Goal: Task Accomplishment & Management: Manage account settings

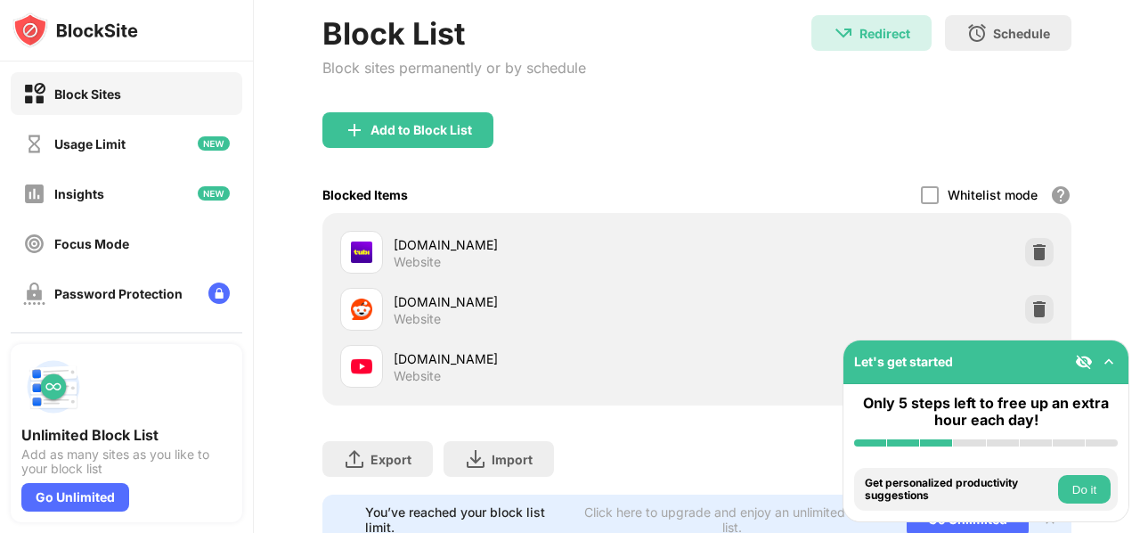
scroll to position [170, 0]
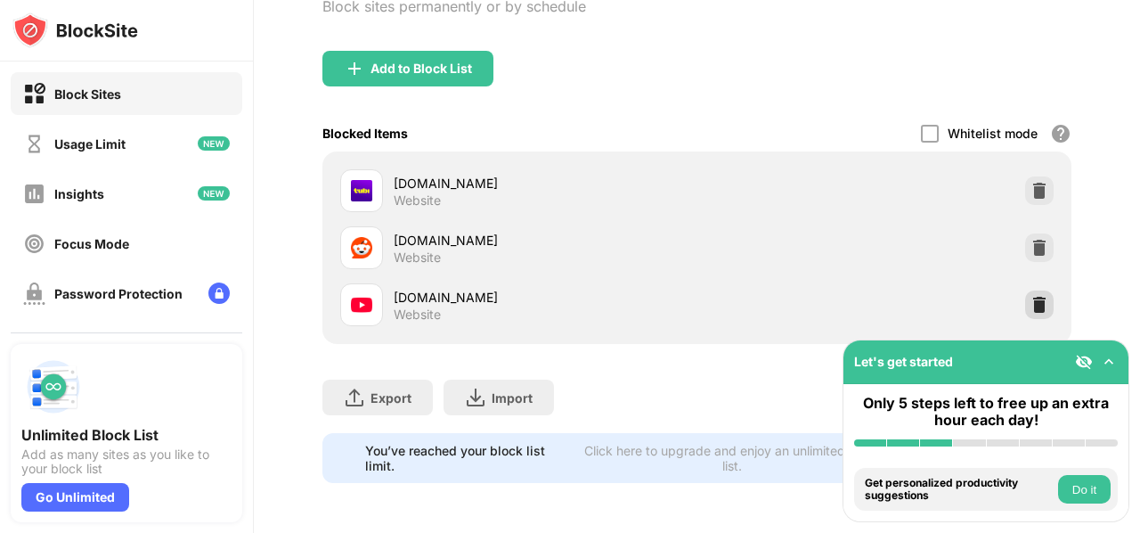
click at [1030, 297] on img at bounding box center [1039, 305] width 18 height 18
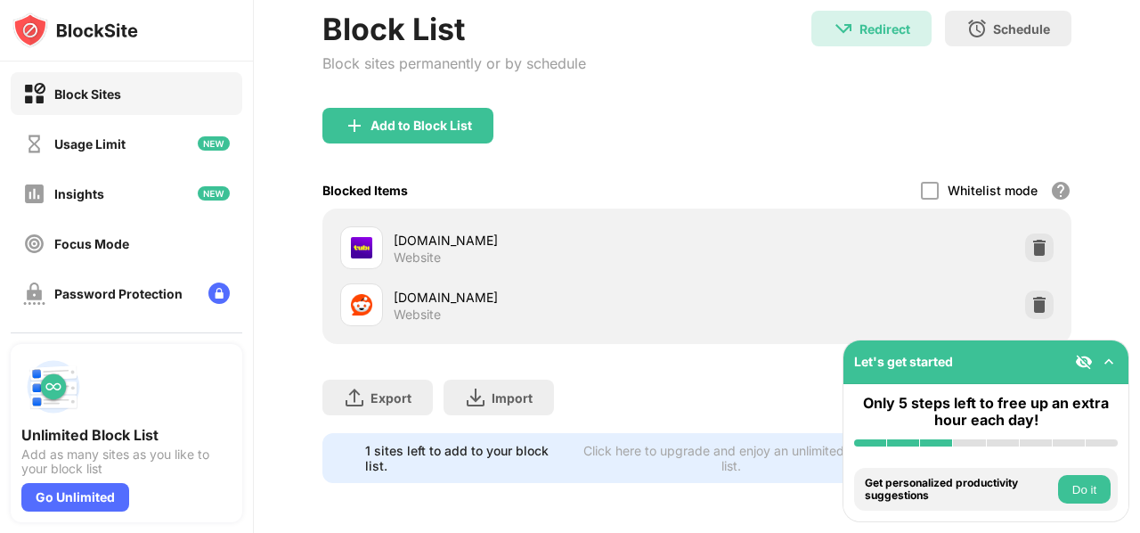
scroll to position [113, 0]
click at [460, 108] on div "Add to Block List" at bounding box center [407, 126] width 171 height 36
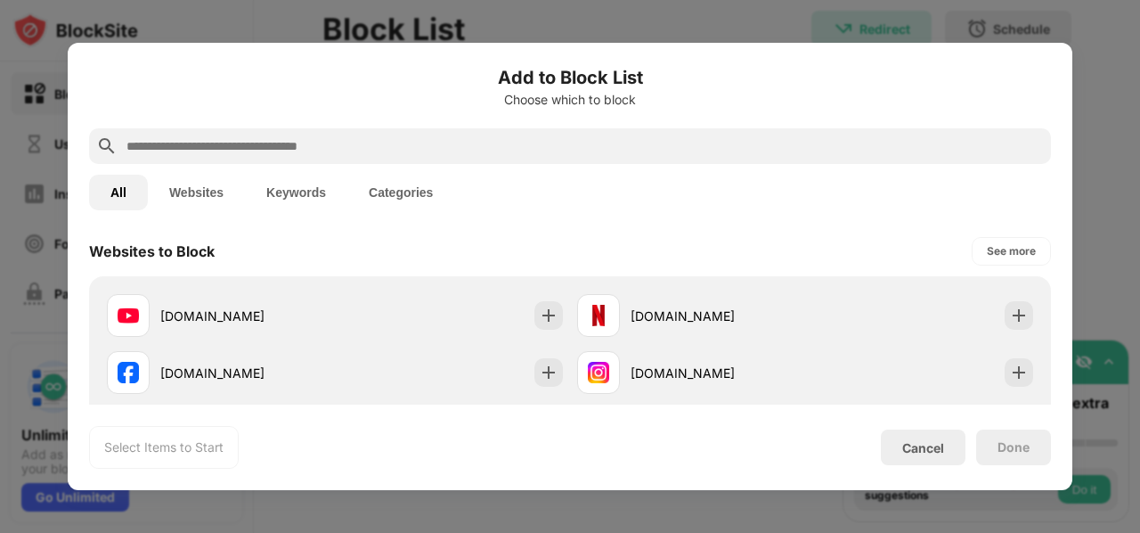
scroll to position [297, 0]
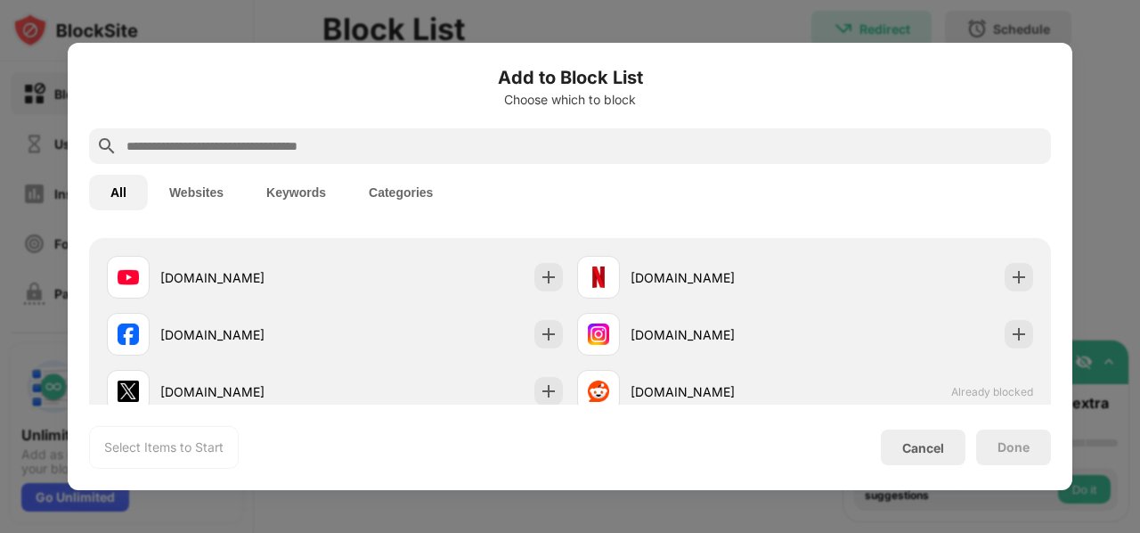
drag, startPoint x: 324, startPoint y: 282, endPoint x: 404, endPoint y: 289, distance: 80.5
click at [324, 282] on div "[DOMAIN_NAME]" at bounding box center [247, 277] width 175 height 19
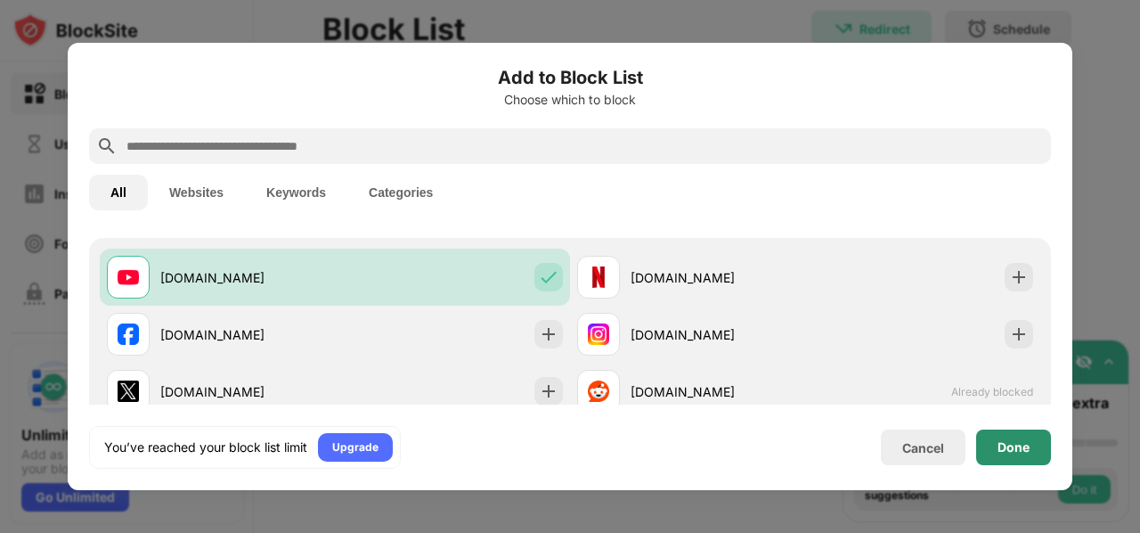
click at [996, 439] on div "Done" at bounding box center [1013, 447] width 75 height 36
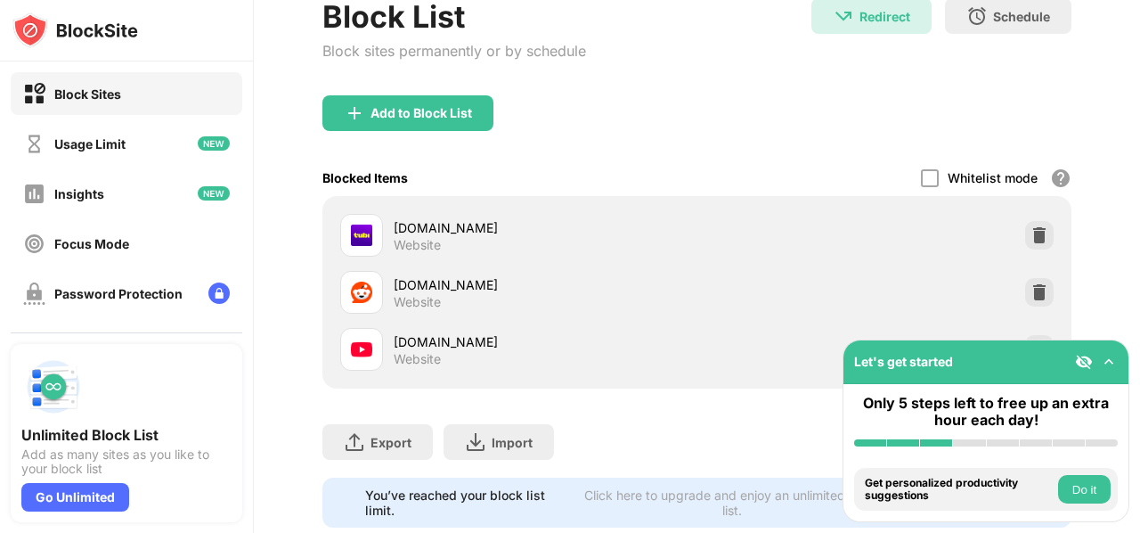
scroll to position [170, 0]
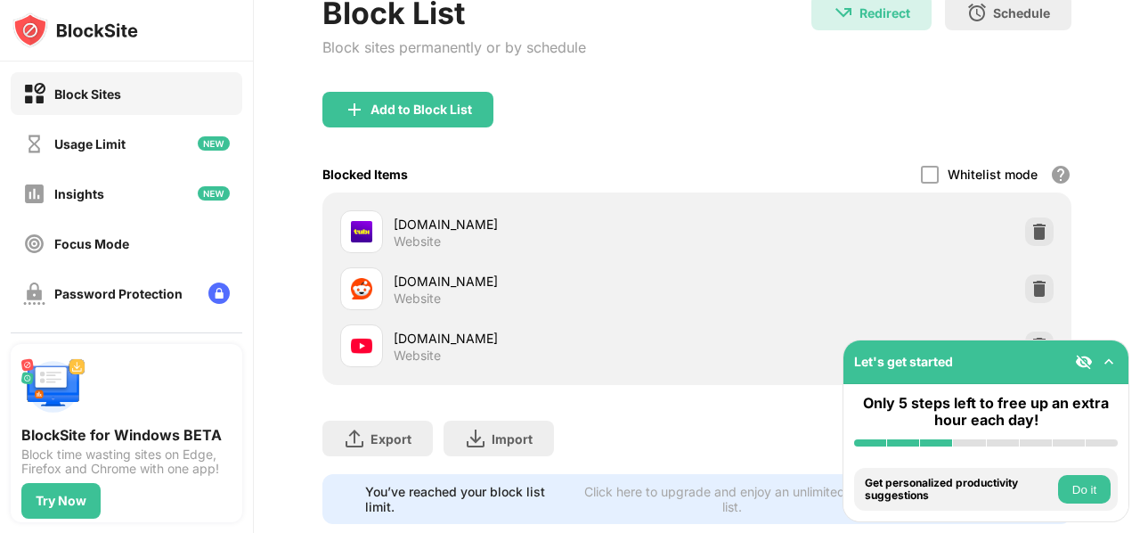
scroll to position [170, 0]
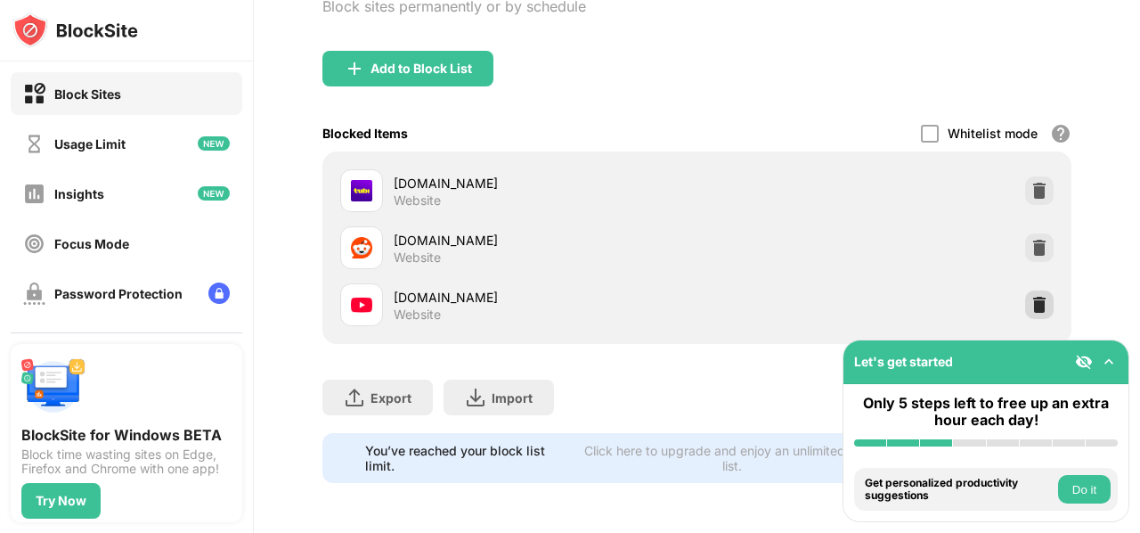
click at [1039, 290] on div at bounding box center [1039, 304] width 28 height 28
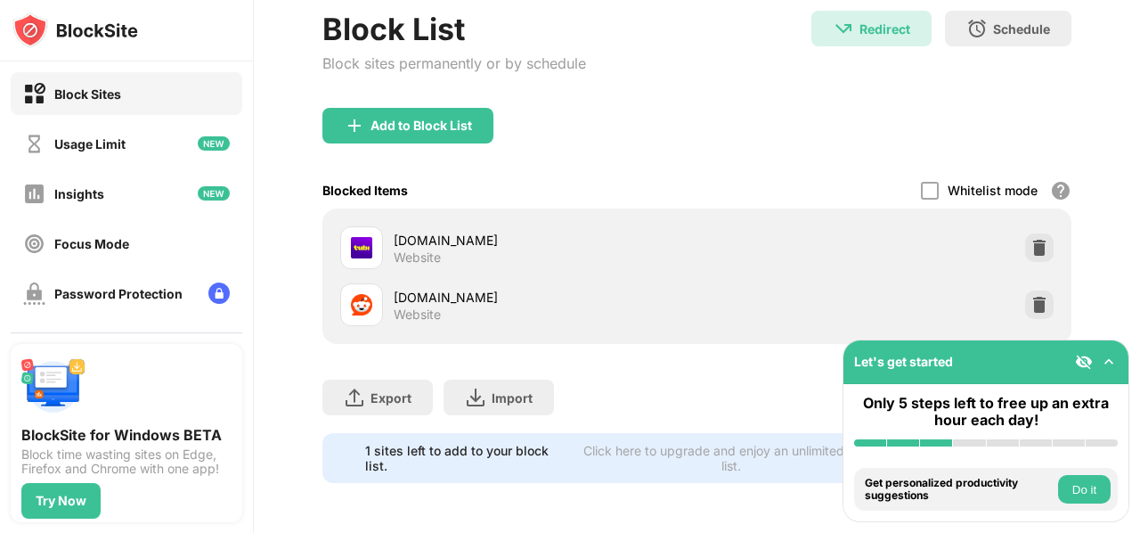
scroll to position [113, 0]
click at [415, 86] on div "Block List Block sites permanently or by schedule" at bounding box center [454, 59] width 264 height 97
click at [415, 118] on div "Add to Block List" at bounding box center [421, 125] width 102 height 14
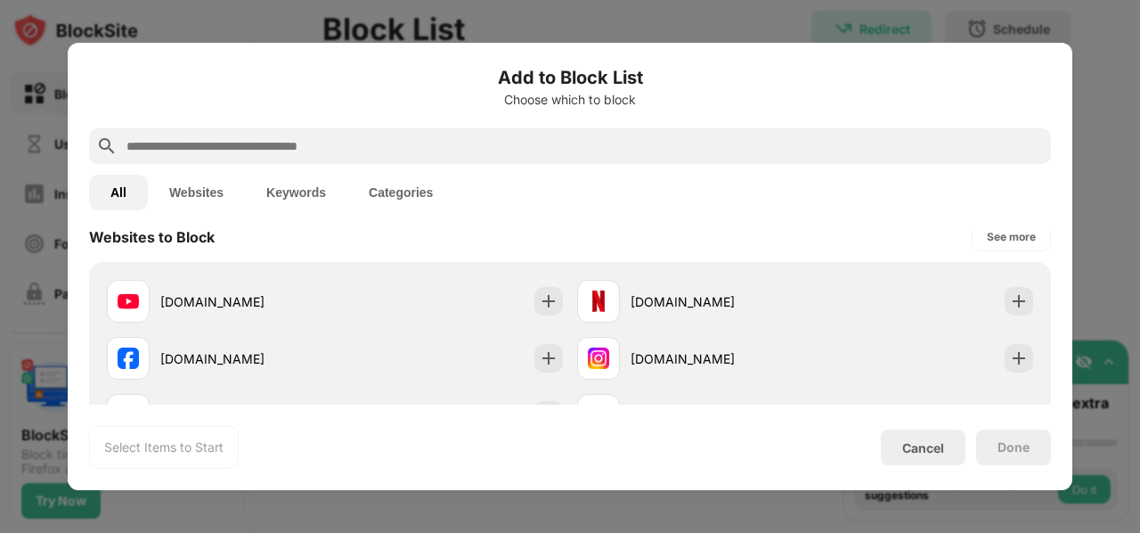
scroll to position [297, 0]
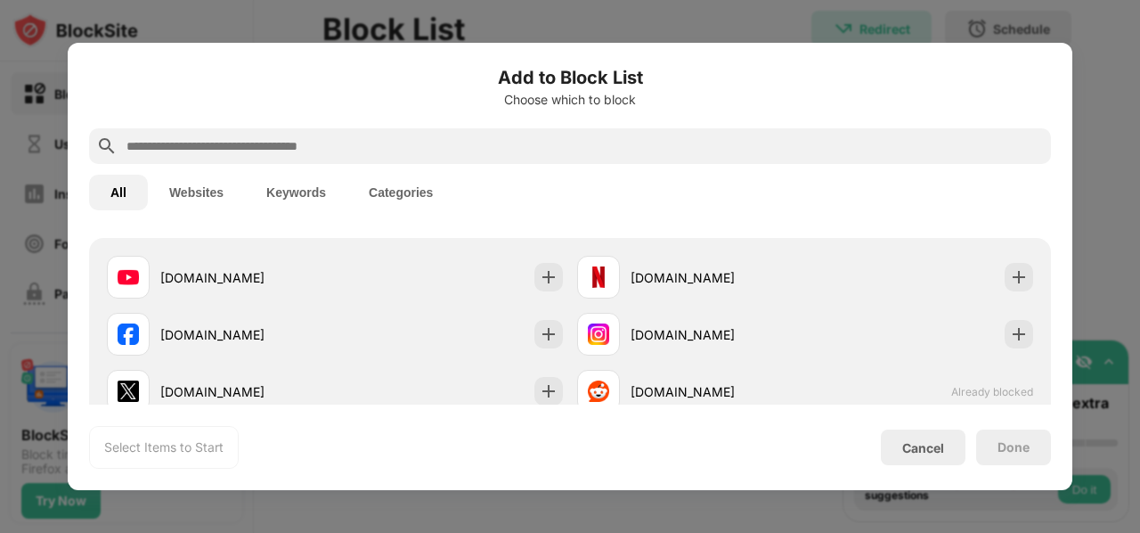
click at [370, 279] on div "[DOMAIN_NAME]" at bounding box center [335, 276] width 470 height 57
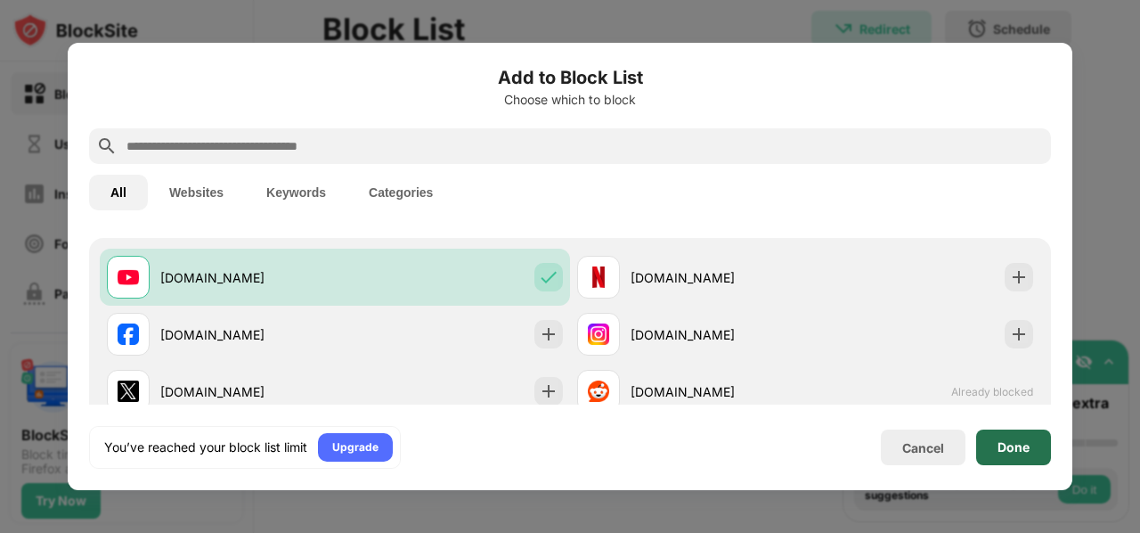
click at [1011, 445] on div "Done" at bounding box center [1013, 447] width 32 height 14
